Goal: Task Accomplishment & Management: Manage account settings

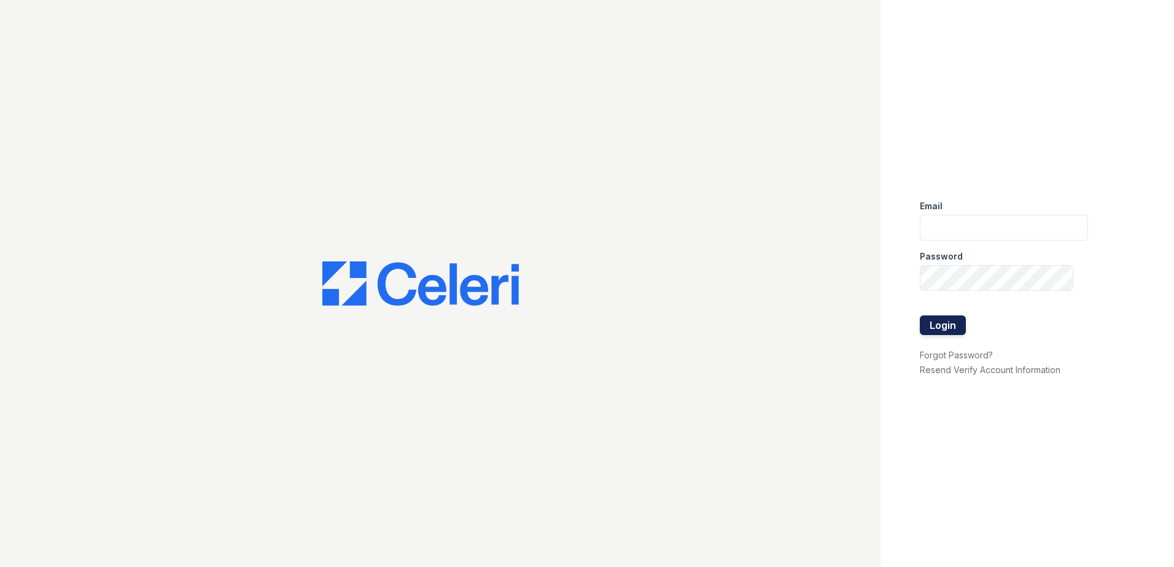
type input "[EMAIL_ADDRESS][DOMAIN_NAME]"
click at [939, 327] on button "Login" at bounding box center [943, 326] width 46 height 20
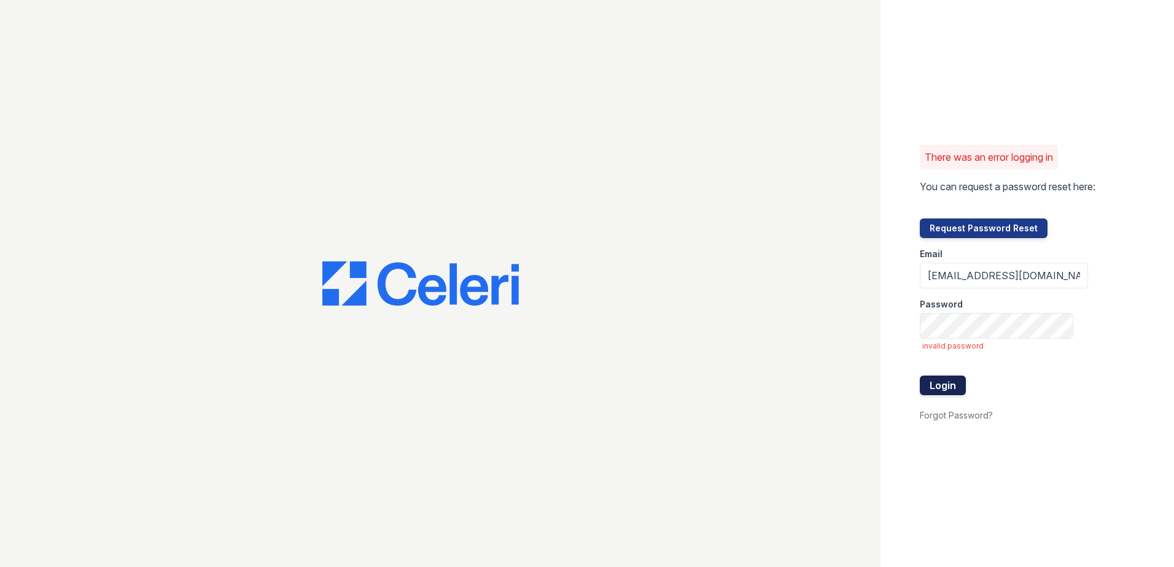
click at [946, 386] on button "Login" at bounding box center [943, 386] width 46 height 20
click at [943, 383] on button "Login" at bounding box center [943, 386] width 46 height 20
click at [948, 389] on button "Login" at bounding box center [943, 386] width 46 height 20
click at [878, 327] on div "There was an error logging in You can request a password reset here: Request Pa…" at bounding box center [587, 283] width 1174 height 567
click at [903, 324] on div "There was an error logging in You can request a password reset here: Request Pa…" at bounding box center [1028, 283] width 294 height 567
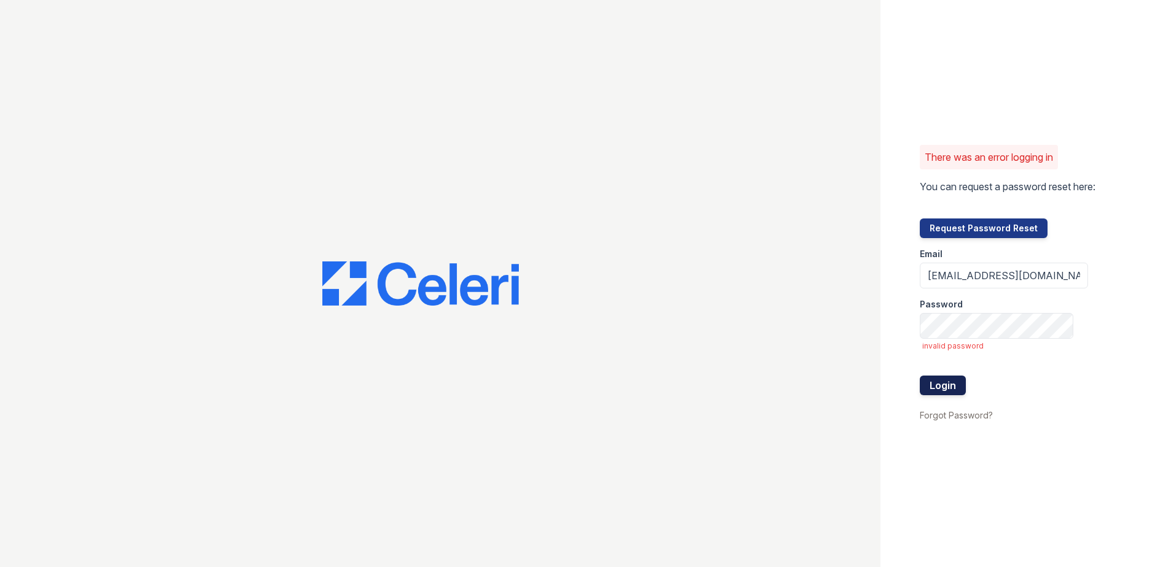
click at [929, 379] on button "Login" at bounding box center [943, 386] width 46 height 20
click at [948, 383] on button "Login" at bounding box center [943, 386] width 46 height 20
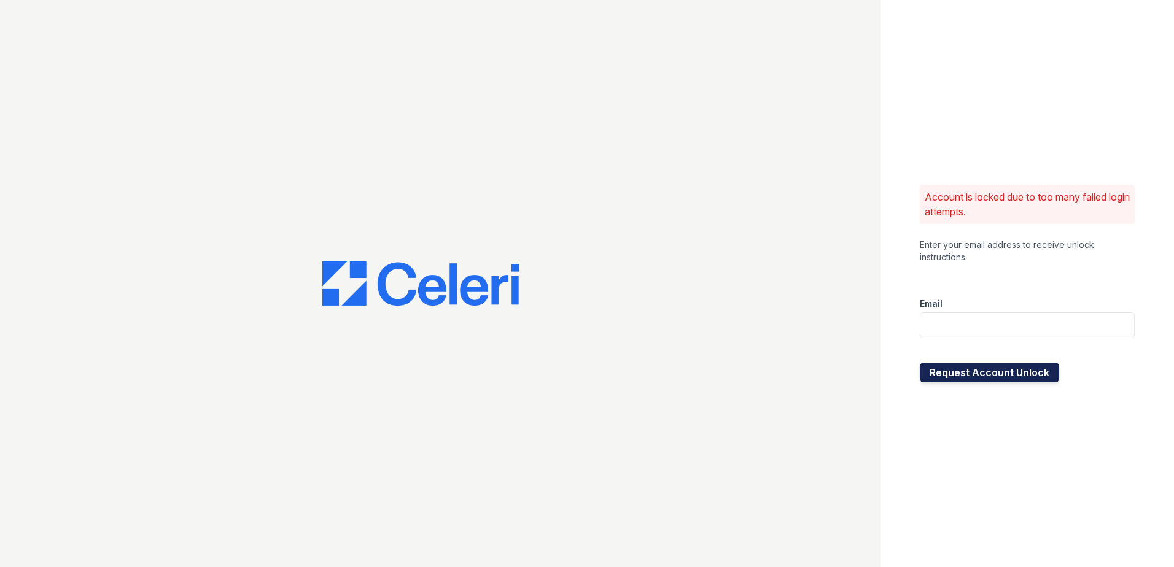
click at [976, 376] on button "Request Account Unlock" at bounding box center [989, 373] width 139 height 20
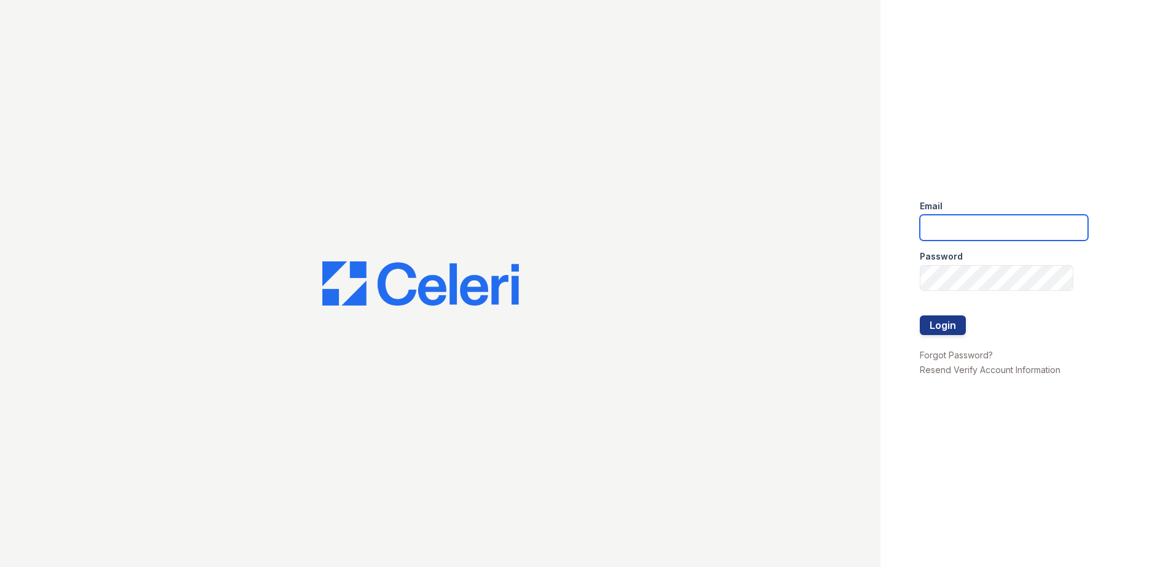
type input "[EMAIL_ADDRESS][DOMAIN_NAME]"
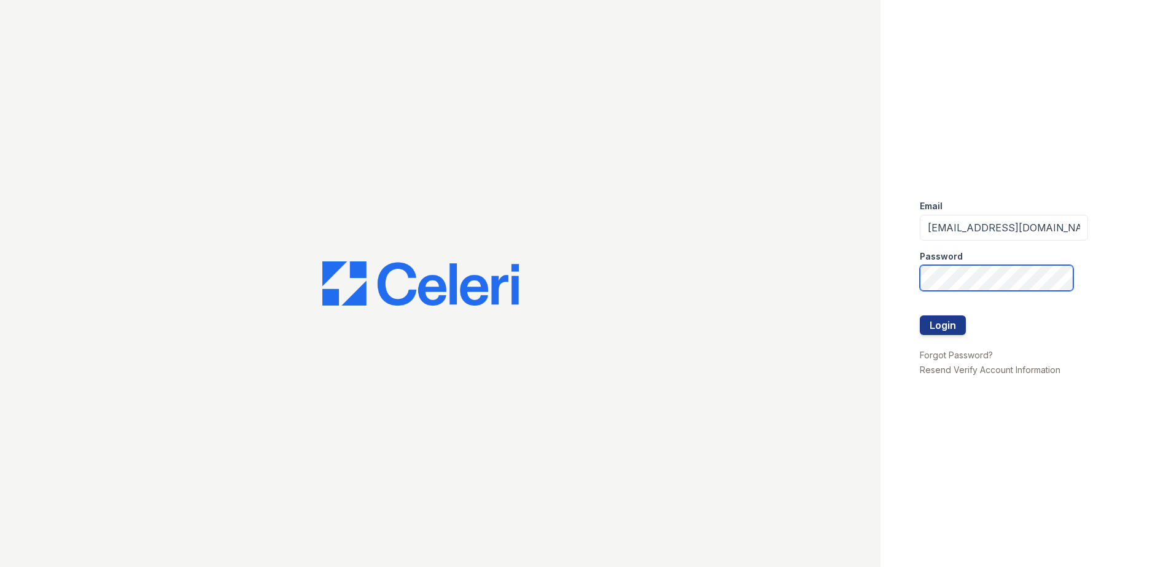
click at [902, 274] on div "Email [EMAIL_ADDRESS][DOMAIN_NAME] Password Login Forgot Password? Resend Verif…" at bounding box center [1028, 283] width 294 height 567
click at [894, 278] on div "Email [EMAIL_ADDRESS][DOMAIN_NAME] Password Login Forgot Password? Resend Verif…" at bounding box center [1028, 283] width 294 height 567
click at [935, 324] on button "Login" at bounding box center [943, 326] width 46 height 20
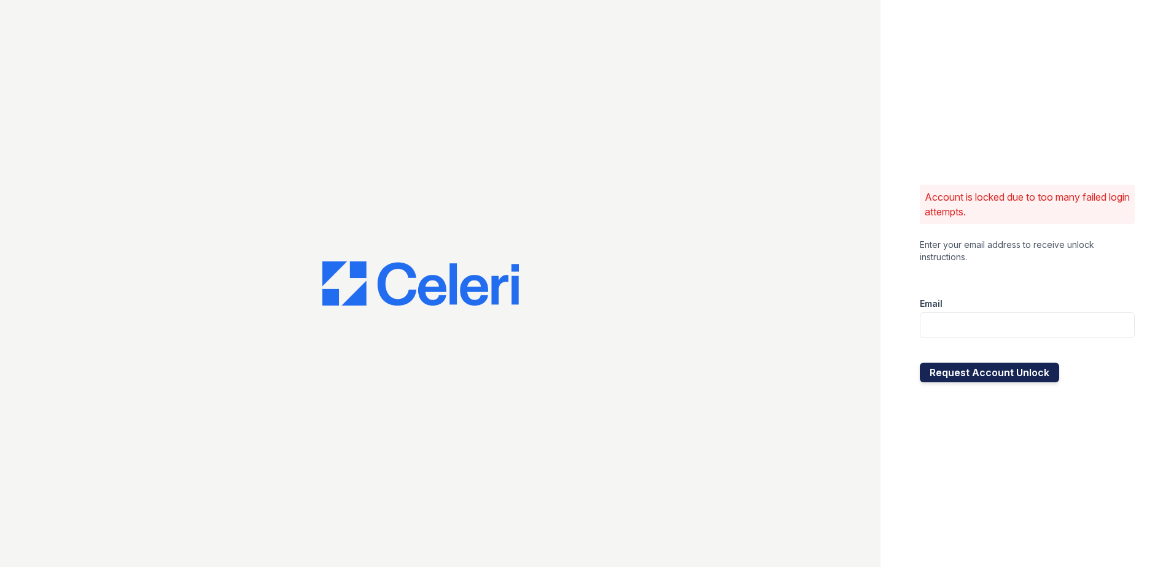
click at [968, 378] on button "Request Account Unlock" at bounding box center [989, 373] width 139 height 20
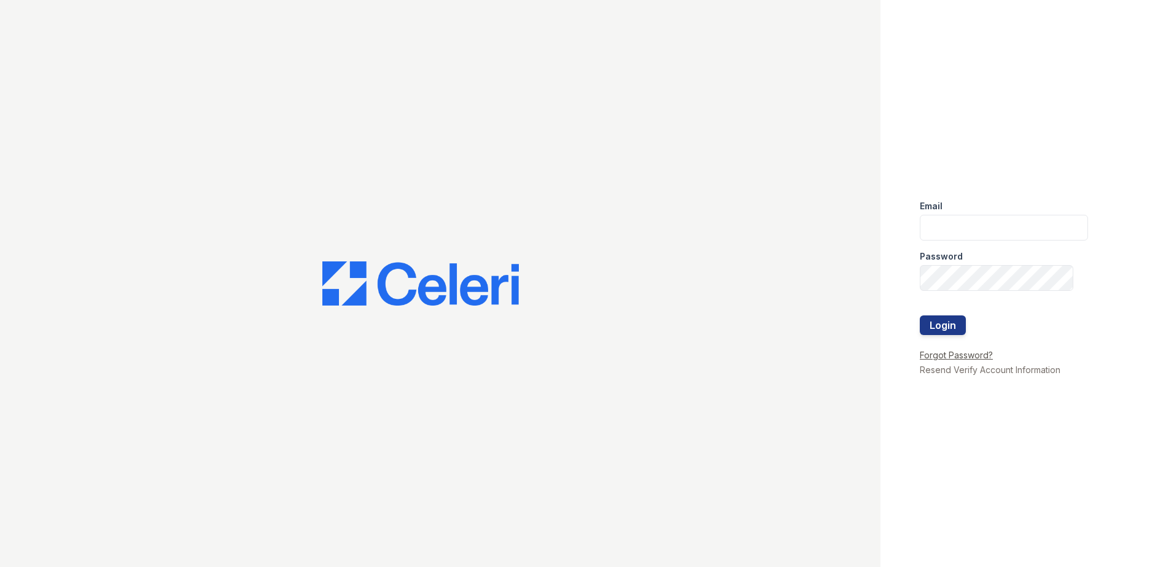
type input "arrivemagnolia@trinity-pm.com"
click at [959, 353] on link "Forgot Password?" at bounding box center [956, 355] width 73 height 10
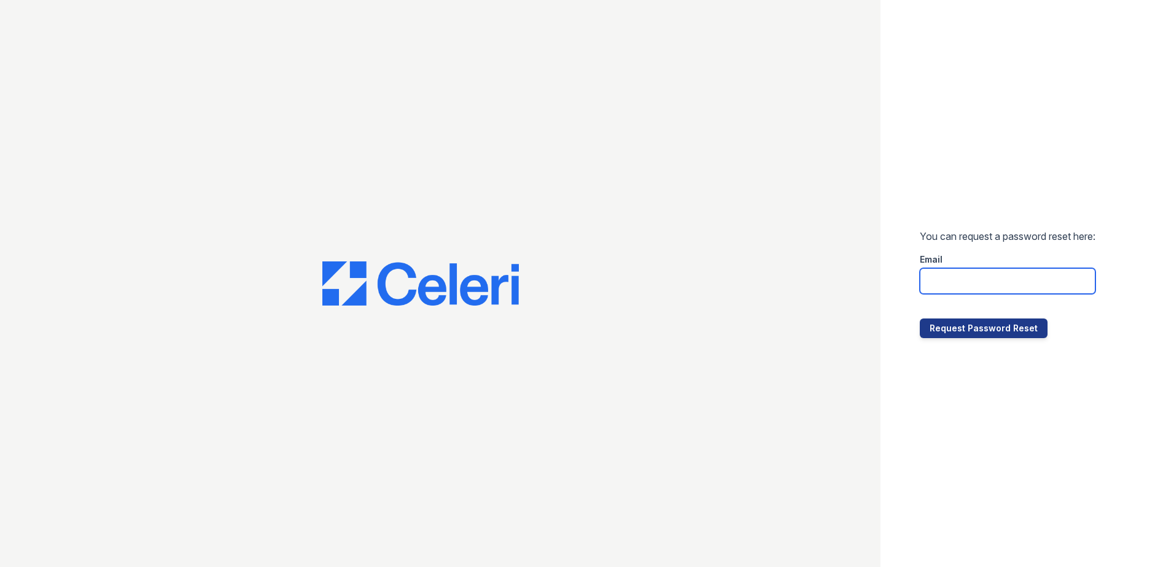
click at [946, 288] on input "email" at bounding box center [1008, 281] width 176 height 26
type input "arrivemagnolia@trinity-pm.com"
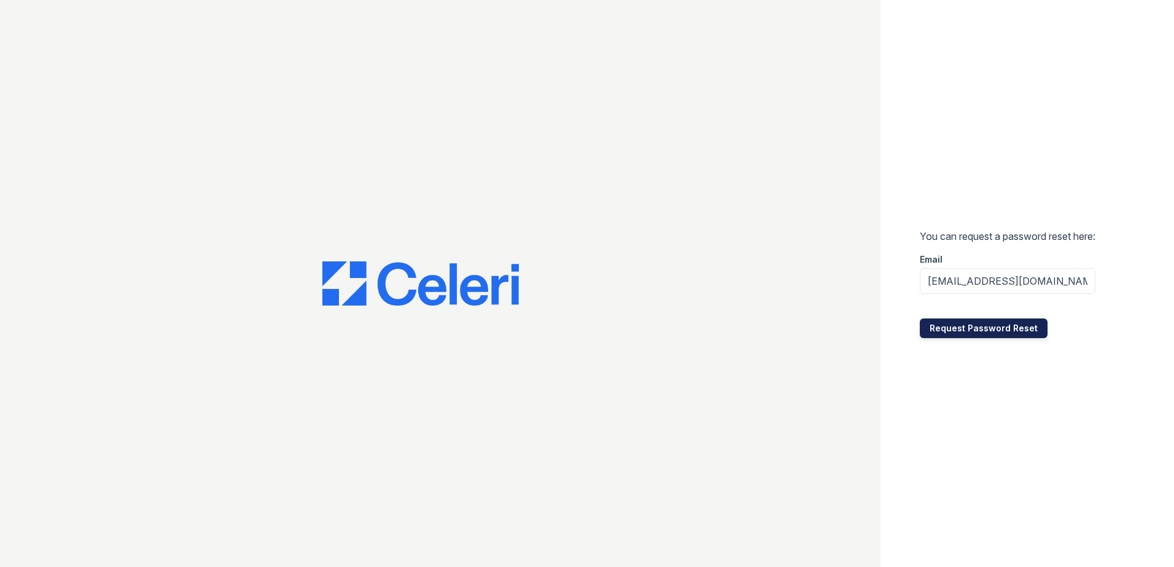
click at [971, 330] on button "Request Password Reset" at bounding box center [984, 329] width 128 height 20
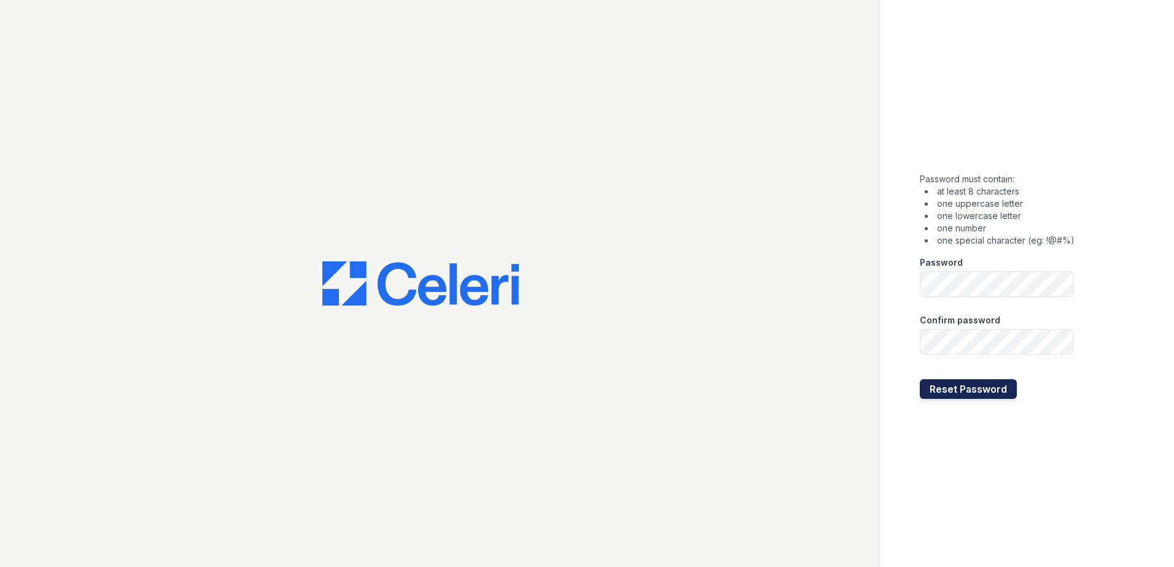
click at [935, 388] on button "Reset Password" at bounding box center [968, 390] width 97 height 20
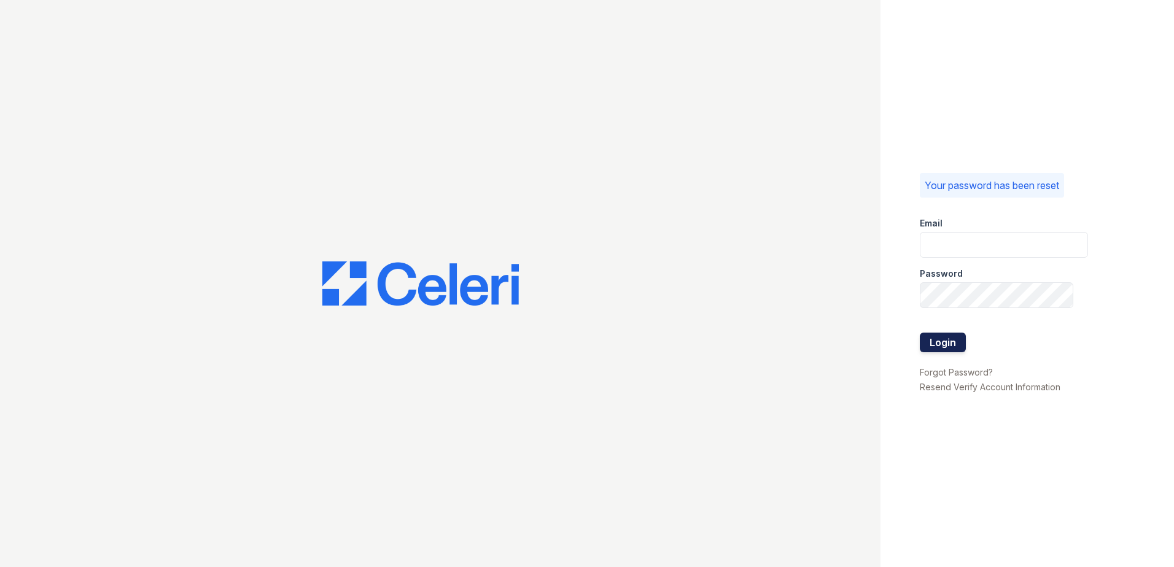
type input "[EMAIL_ADDRESS][DOMAIN_NAME]"
click at [943, 339] on button "Login" at bounding box center [943, 343] width 46 height 20
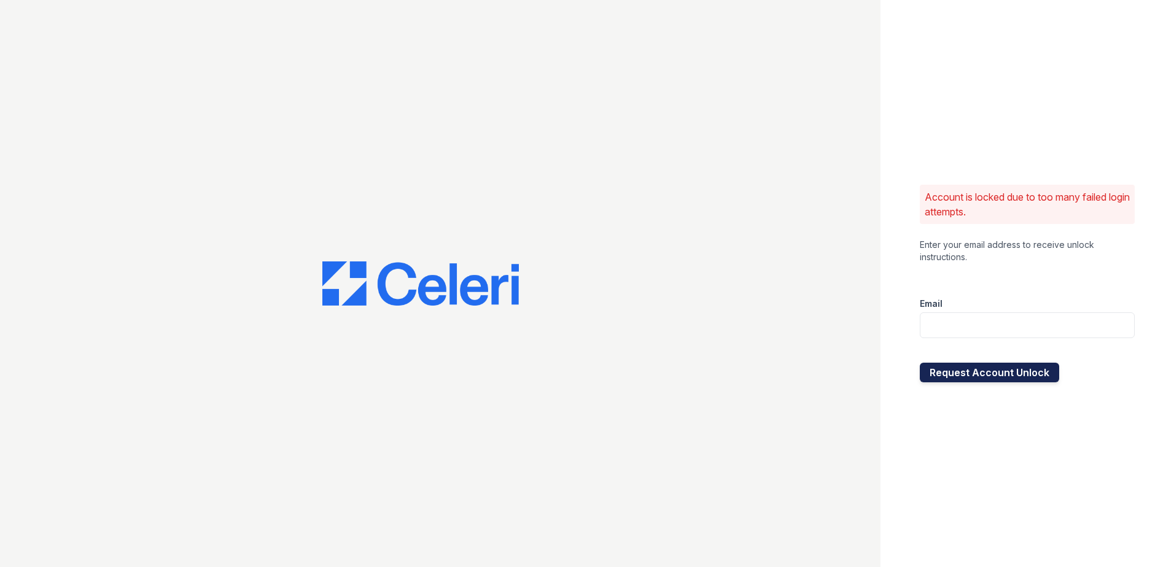
click at [970, 372] on button "Request Account Unlock" at bounding box center [989, 373] width 139 height 20
